Goal: Task Accomplishment & Management: Manage account settings

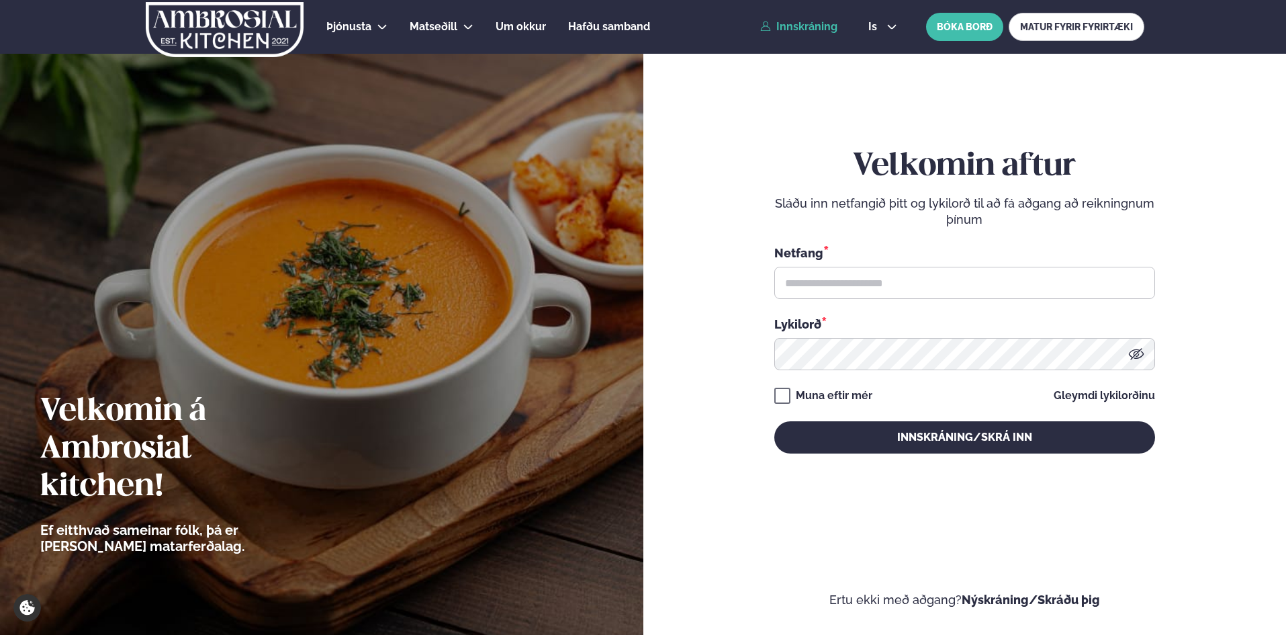
click at [784, 31] on link "Innskráning" at bounding box center [798, 27] width 77 height 12
click at [801, 286] on input "text" at bounding box center [964, 283] width 381 height 32
type input "**********"
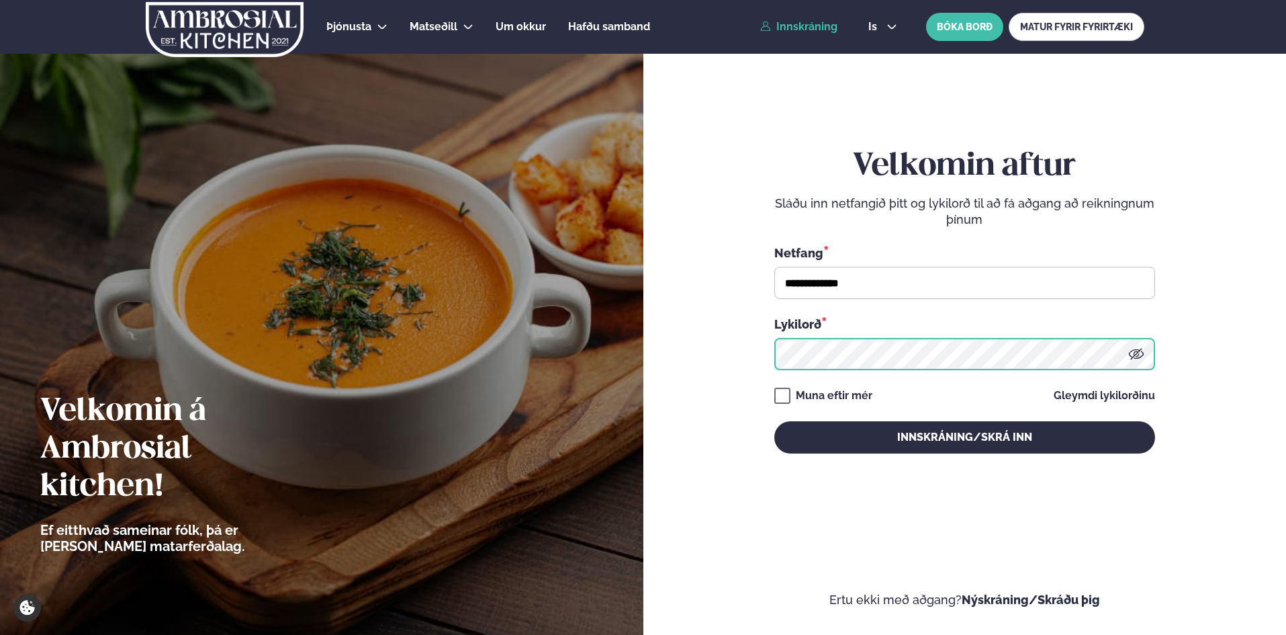
click at [774, 421] on button "Innskráning/Skrá inn" at bounding box center [964, 437] width 381 height 32
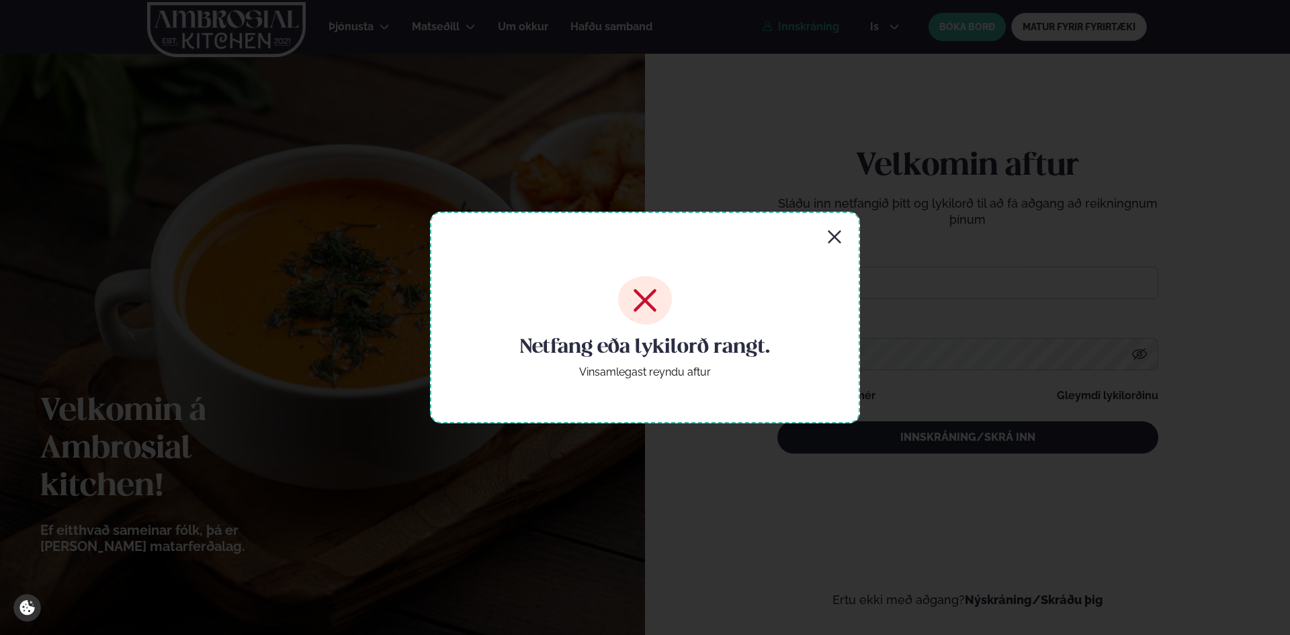
click at [839, 232] on icon "button" at bounding box center [833, 236] width 13 height 13
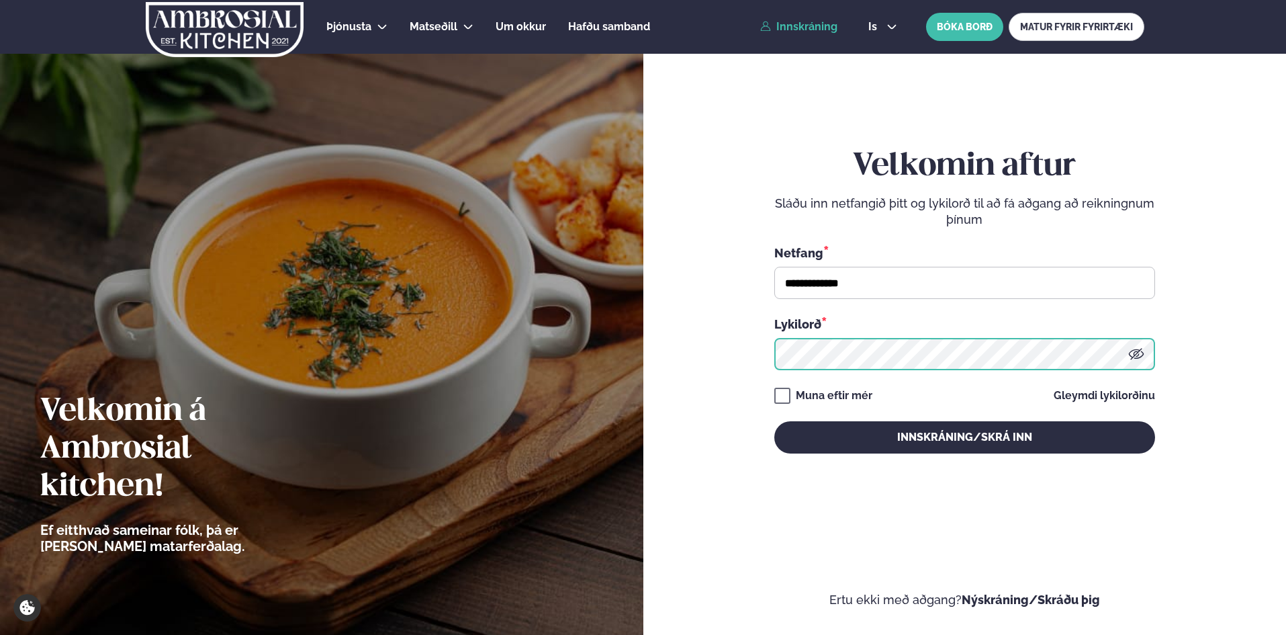
click at [774, 421] on button "Innskráning/Skrá inn" at bounding box center [964, 437] width 381 height 32
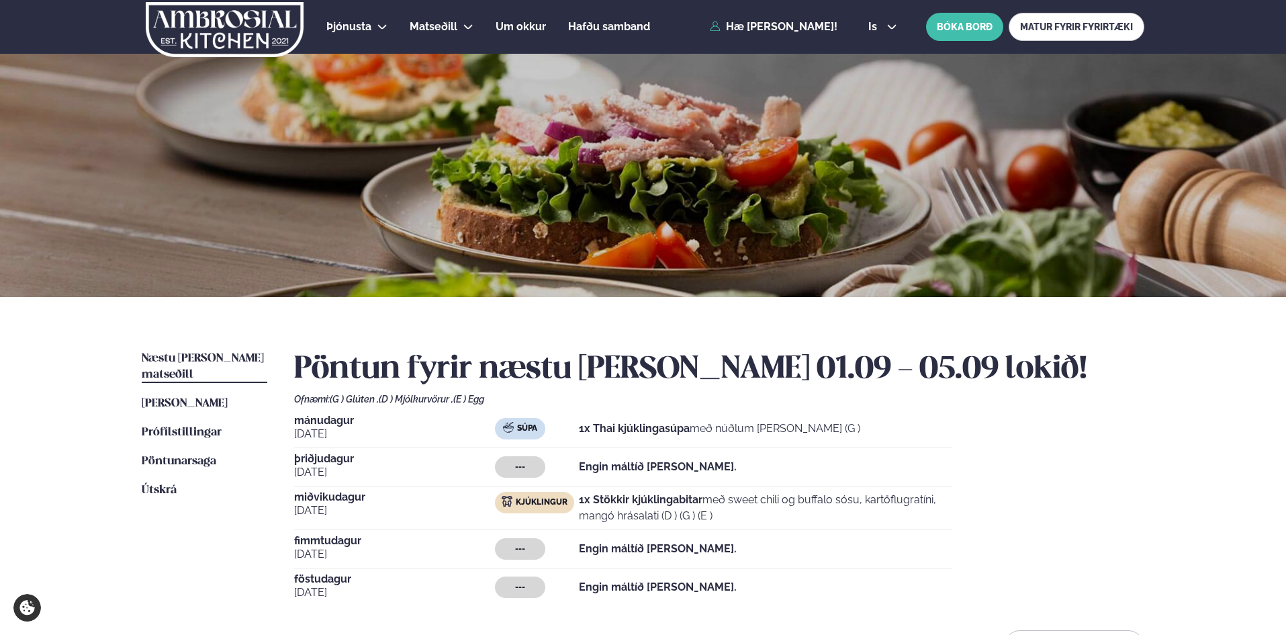
scroll to position [269, 0]
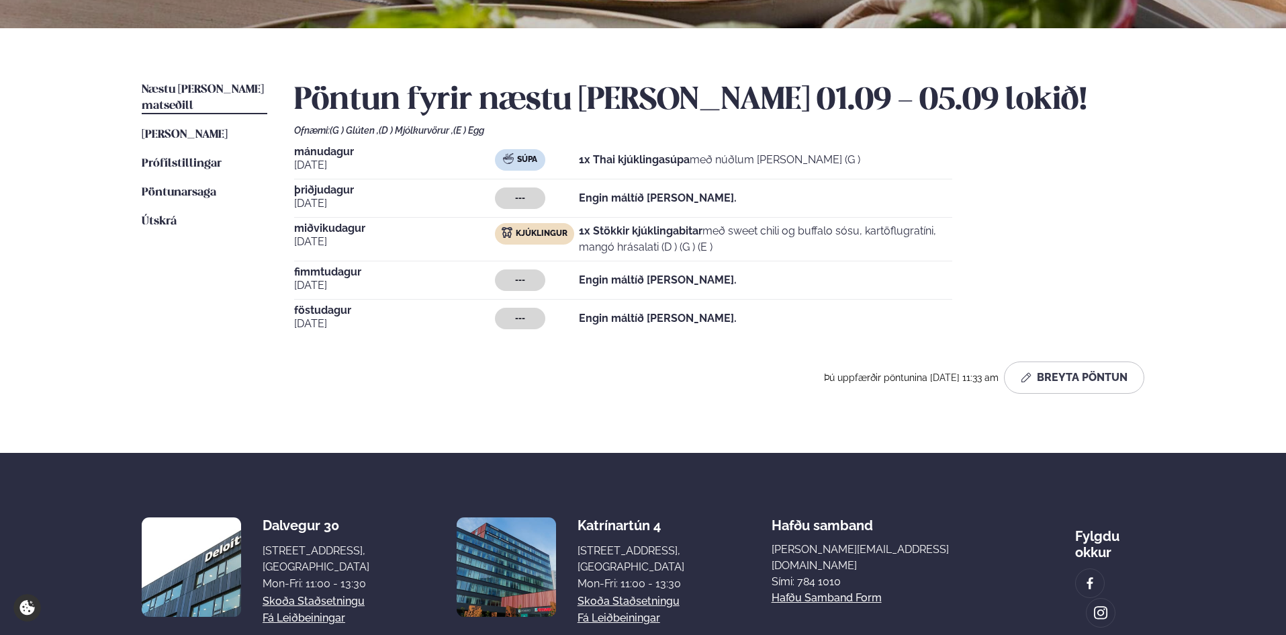
click at [435, 173] on span "[DATE]" at bounding box center [394, 165] width 201 height 16
click at [197, 93] on span "Næstu [PERSON_NAME] matseðill" at bounding box center [203, 98] width 122 height 28
click at [1072, 385] on button "Breyta Pöntun" at bounding box center [1074, 377] width 140 height 32
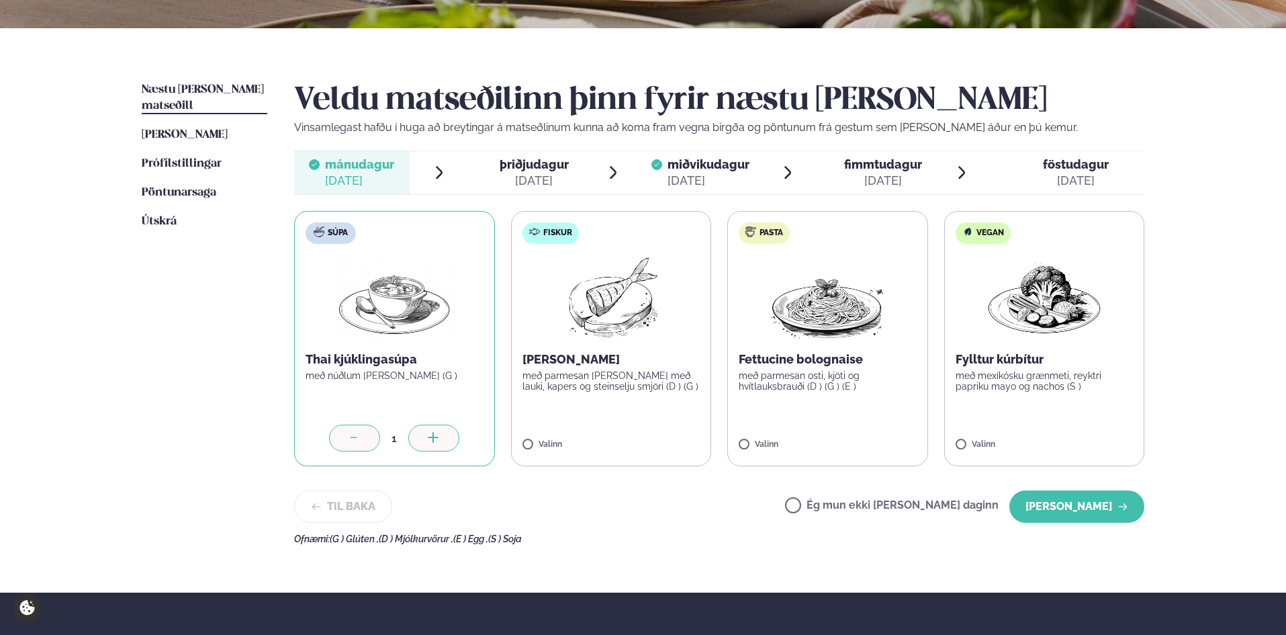
click at [542, 399] on label "Fiskur Ofnbakaður þorskur með parmesan [PERSON_NAME] með lauki, kapers og stein…" at bounding box center [611, 338] width 201 height 255
click at [381, 447] on div "1" at bounding box center [395, 437] width 178 height 27
click at [358, 438] on icon at bounding box center [354, 438] width 13 height 13
drag, startPoint x: 592, startPoint y: 542, endPoint x: 268, endPoint y: 543, distance: 323.7
click at [268, 543] on div "Næstu [PERSON_NAME] matseðill Næsta vika [PERSON_NAME] matseðill [PERSON_NAME] …" at bounding box center [642, 310] width 1083 height 564
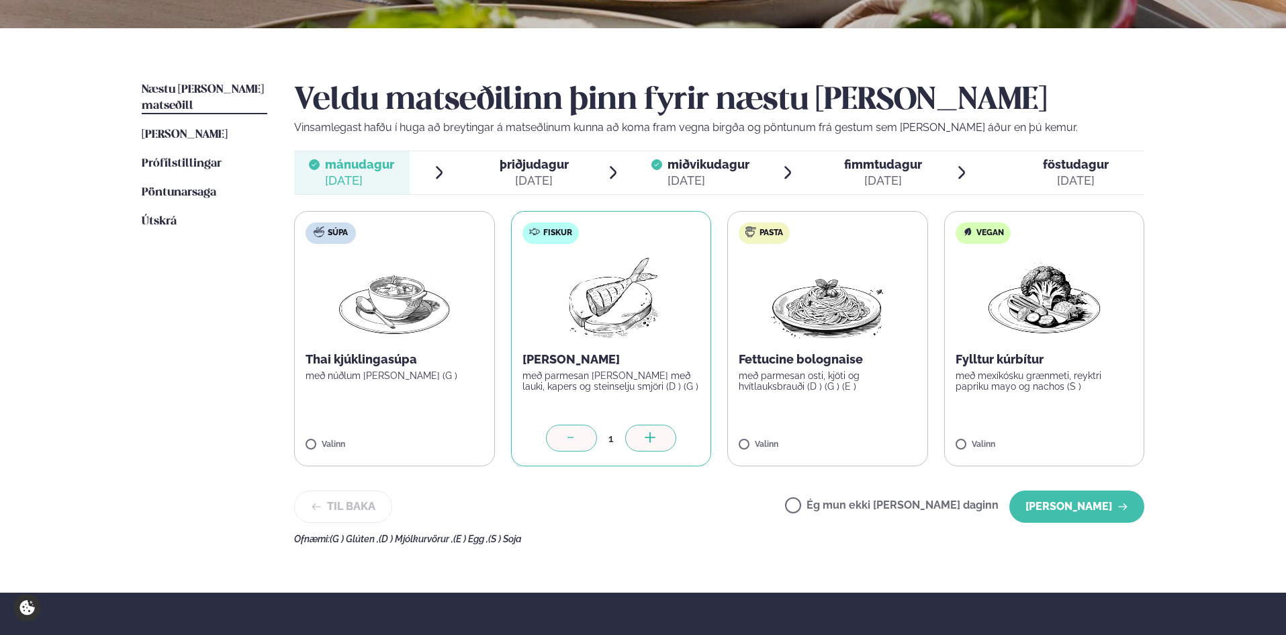
click at [184, 449] on ul "Næstu [PERSON_NAME] matseðill Næsta vika [PERSON_NAME] matseðill [PERSON_NAME] …" at bounding box center [205, 313] width 126 height 462
click at [1043, 503] on button "[PERSON_NAME]" at bounding box center [1076, 506] width 135 height 32
